Goal: Navigation & Orientation: Find specific page/section

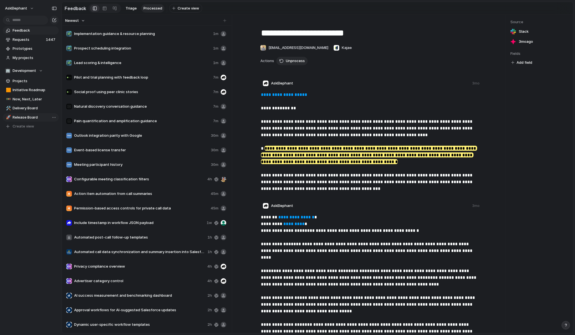
click at [25, 116] on span "Release Board" at bounding box center [35, 118] width 44 height 6
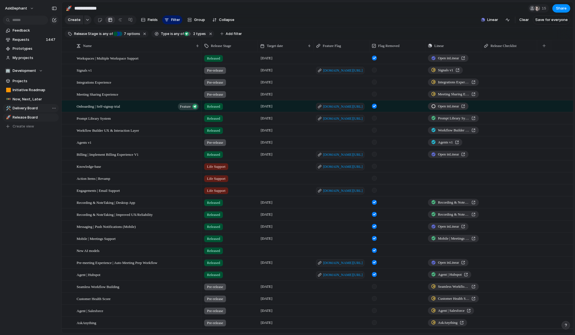
click at [27, 108] on span "Delivery Board" at bounding box center [35, 108] width 44 height 6
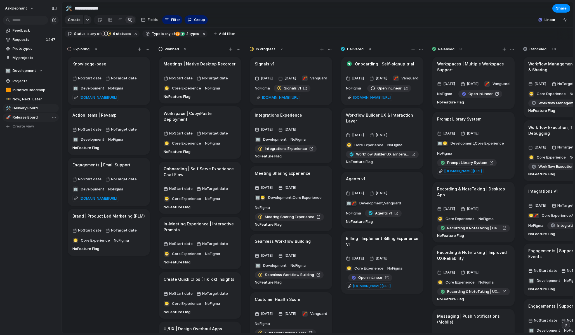
click at [25, 118] on span "Release Board" at bounding box center [35, 118] width 44 height 6
type input "**********"
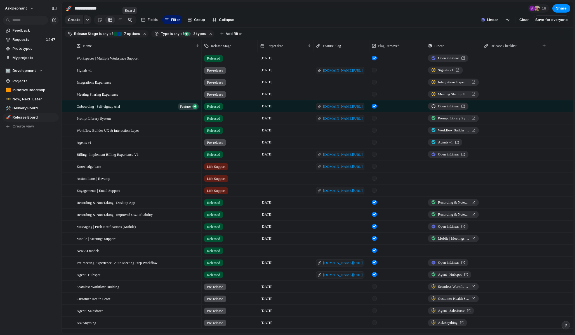
click at [128, 20] on div at bounding box center [130, 19] width 4 height 9
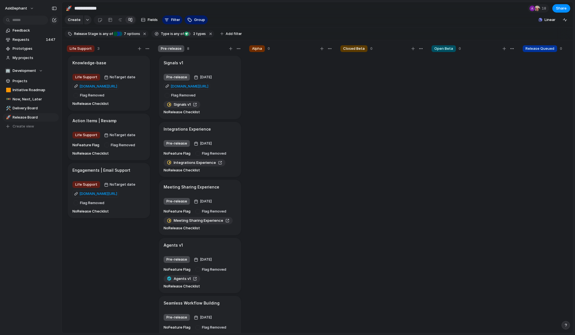
scroll to position [0, 4]
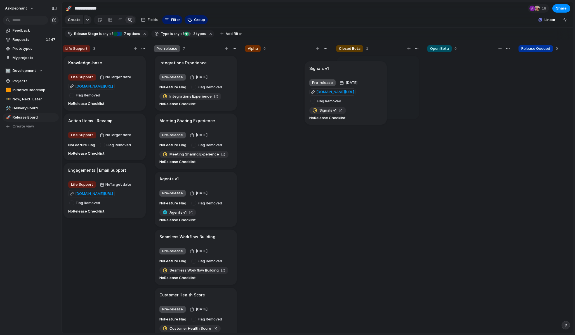
drag, startPoint x: 228, startPoint y: 102, endPoint x: 373, endPoint y: 107, distance: 145.4
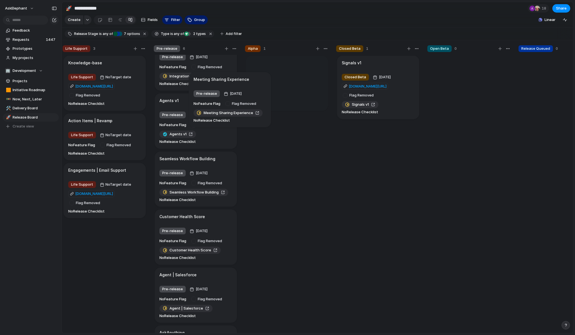
scroll to position [17, 0]
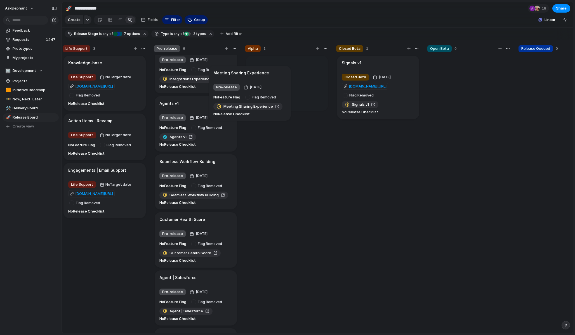
drag, startPoint x: 222, startPoint y: 104, endPoint x: 276, endPoint y: 76, distance: 60.6
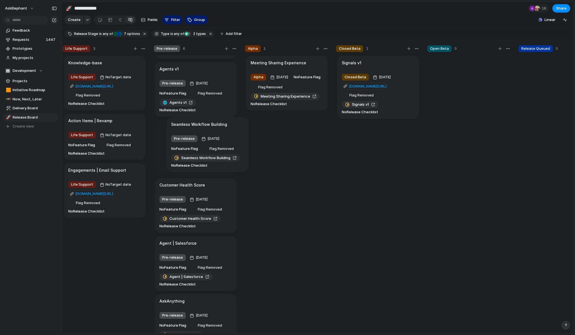
scroll to position [11, 0]
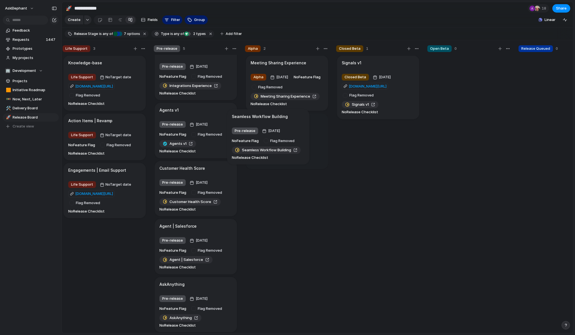
drag, startPoint x: 220, startPoint y: 133, endPoint x: 292, endPoint y: 123, distance: 72.8
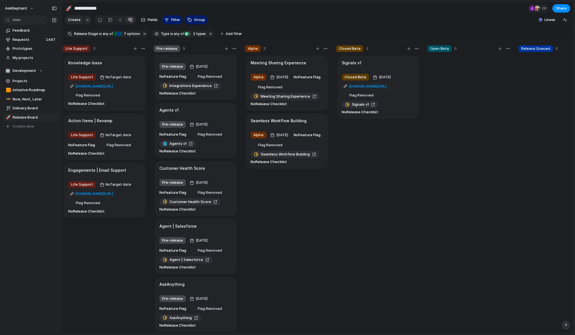
scroll to position [0, 0]
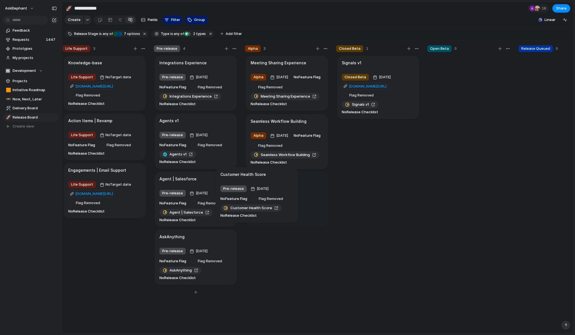
drag, startPoint x: 214, startPoint y: 172, endPoint x: 275, endPoint y: 178, distance: 61.0
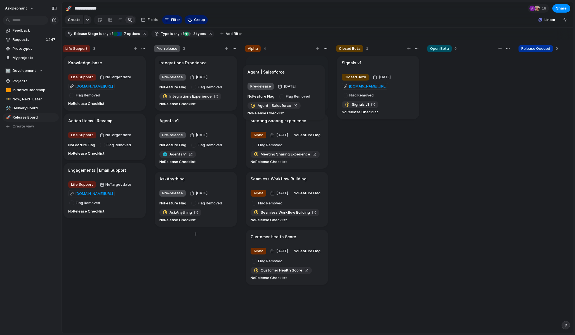
drag, startPoint x: 214, startPoint y: 183, endPoint x: 301, endPoint y: 77, distance: 137.8
